Goal: Information Seeking & Learning: Learn about a topic

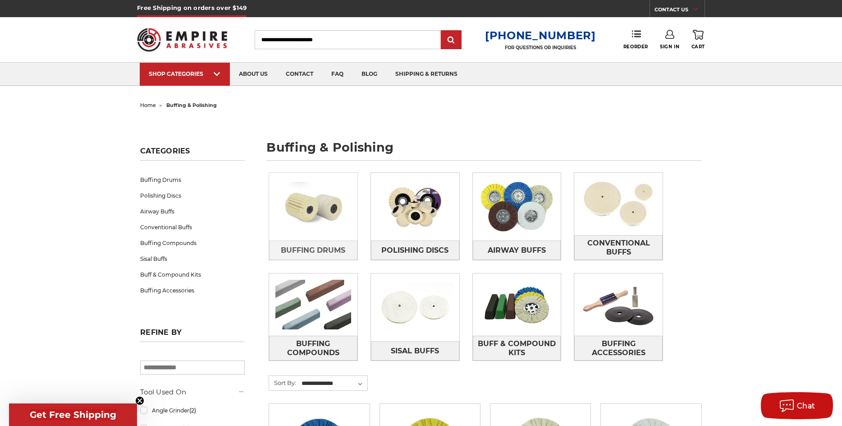
click at [314, 205] on img at bounding box center [313, 206] width 88 height 62
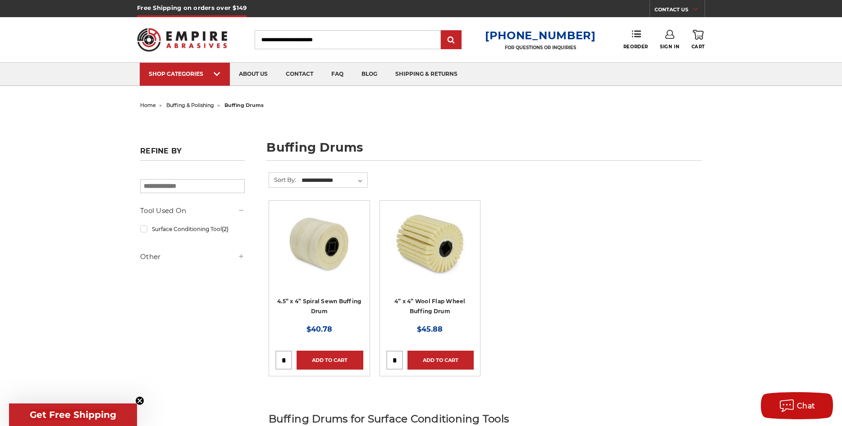
click at [427, 250] on img at bounding box center [430, 243] width 72 height 72
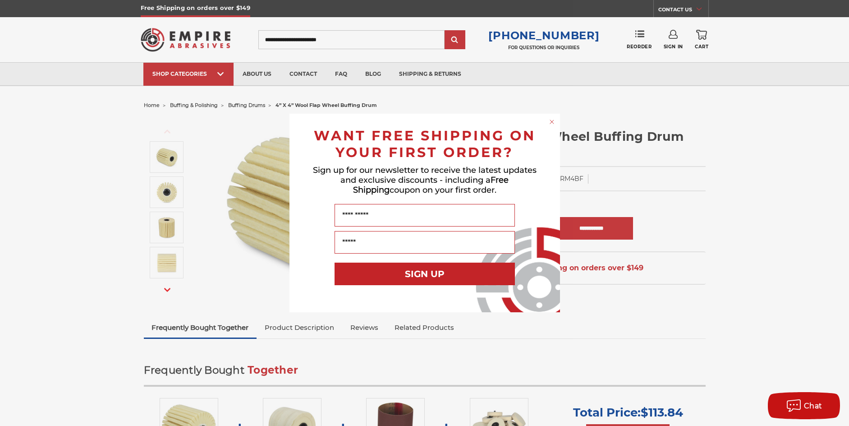
click at [552, 123] on circle "Close dialog" at bounding box center [551, 122] width 9 height 9
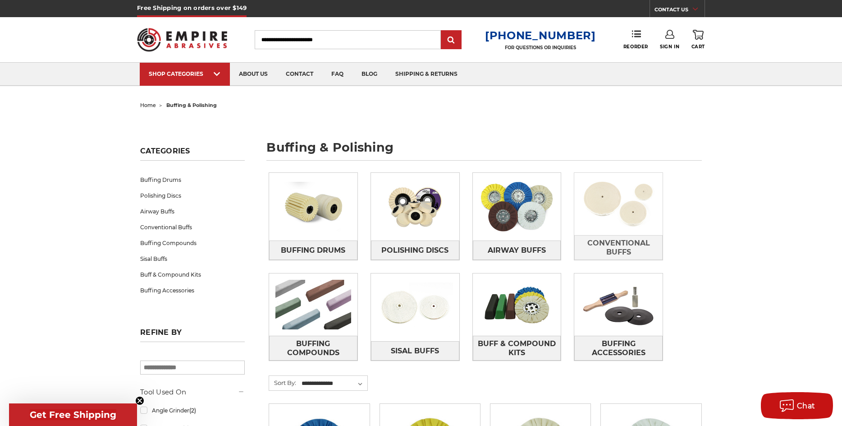
click at [617, 203] on img at bounding box center [618, 204] width 88 height 62
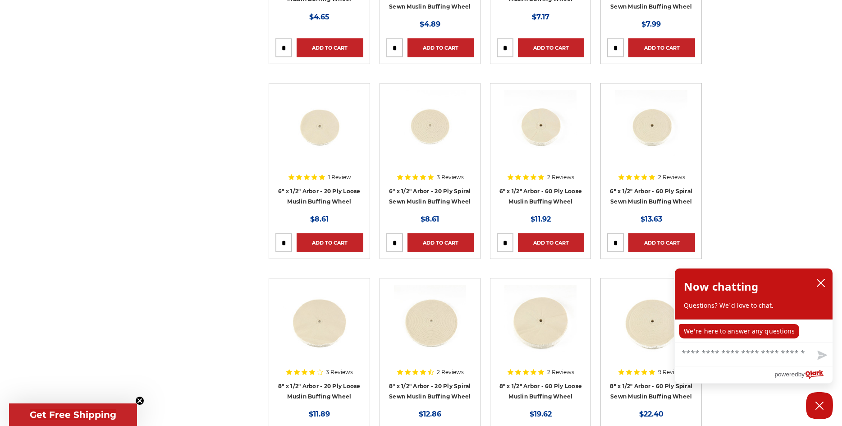
scroll to position [316, 0]
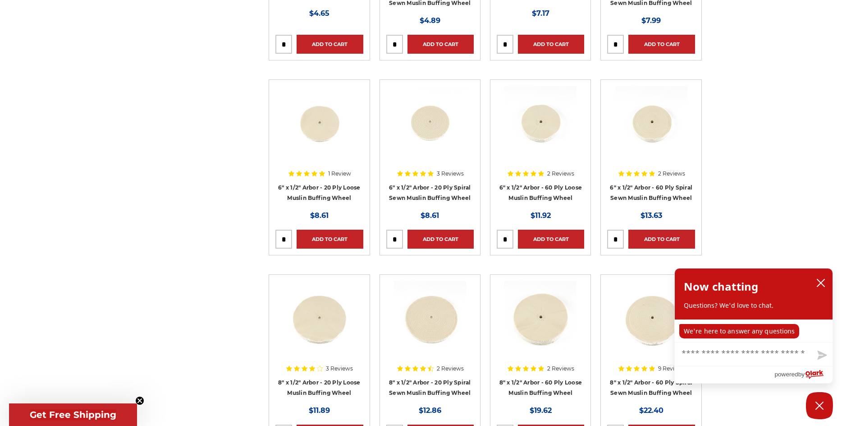
click at [657, 137] on img at bounding box center [651, 122] width 72 height 72
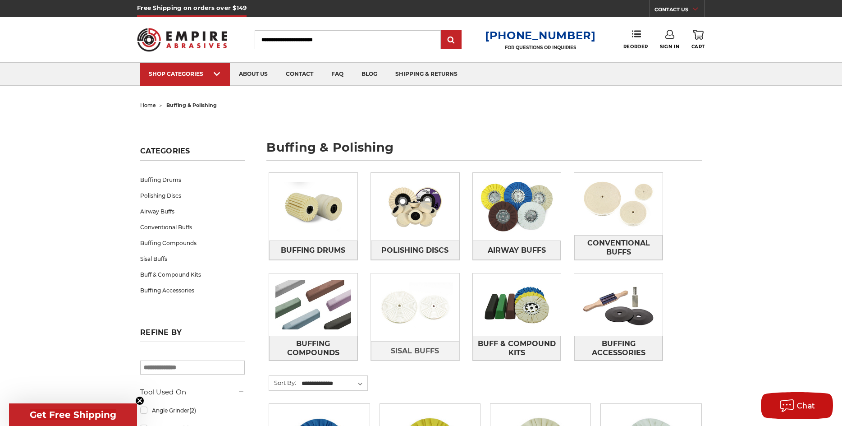
click at [427, 315] on img at bounding box center [415, 307] width 88 height 62
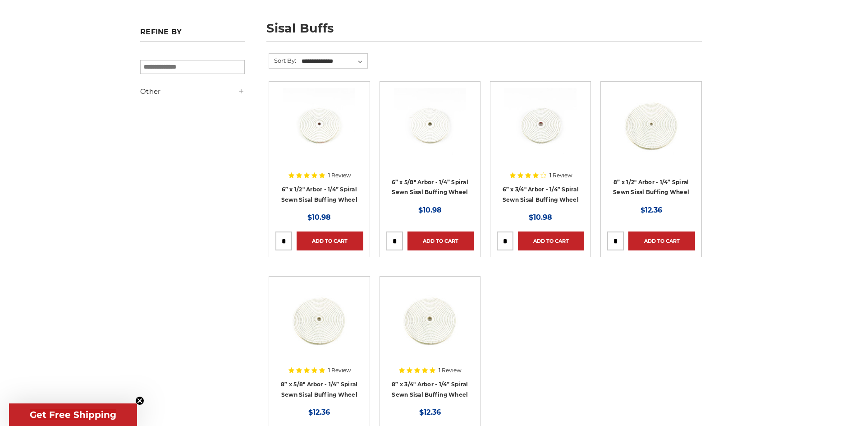
scroll to position [135, 0]
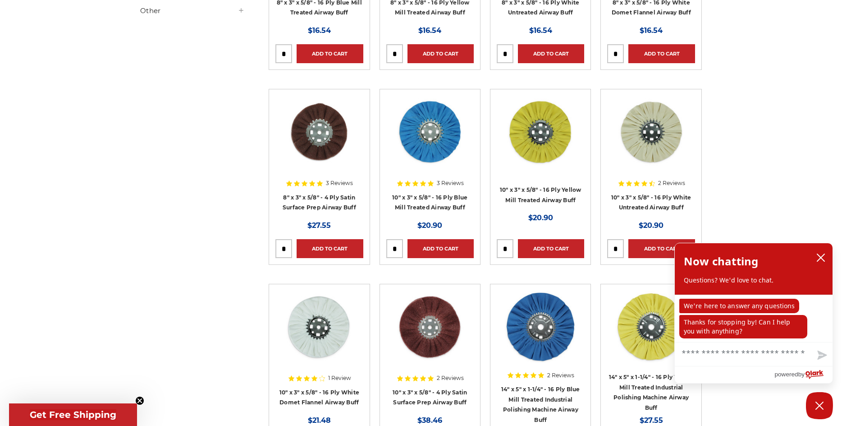
scroll to position [496, 0]
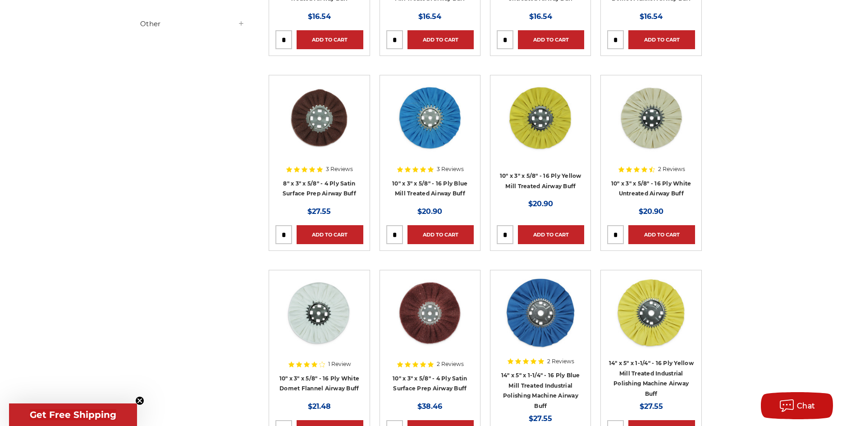
scroll to position [496, 0]
